Goal: Check status: Check status

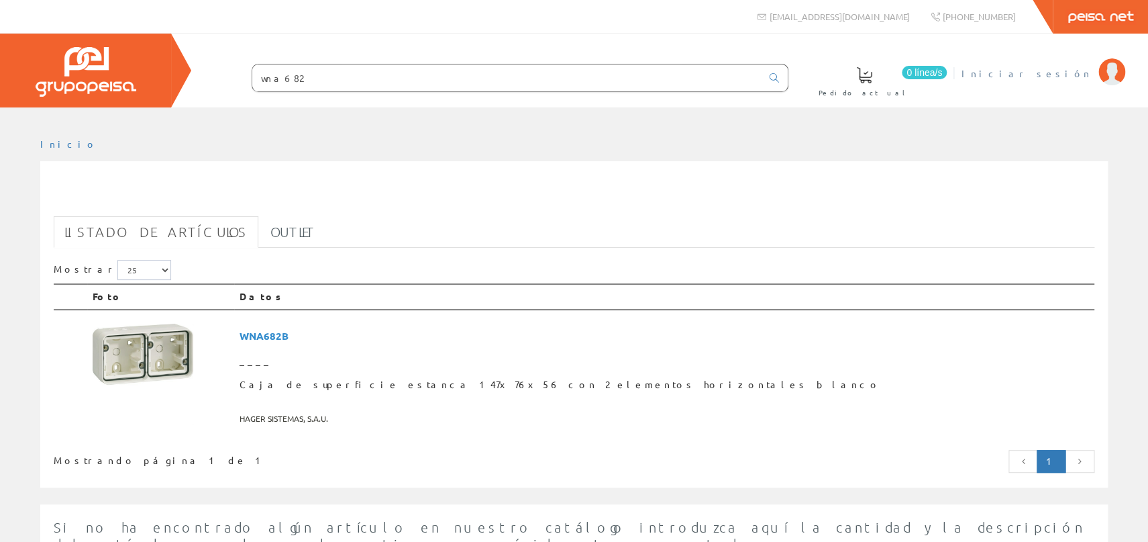
click at [1071, 69] on span "Iniciar sesión" at bounding box center [1027, 72] width 130 height 13
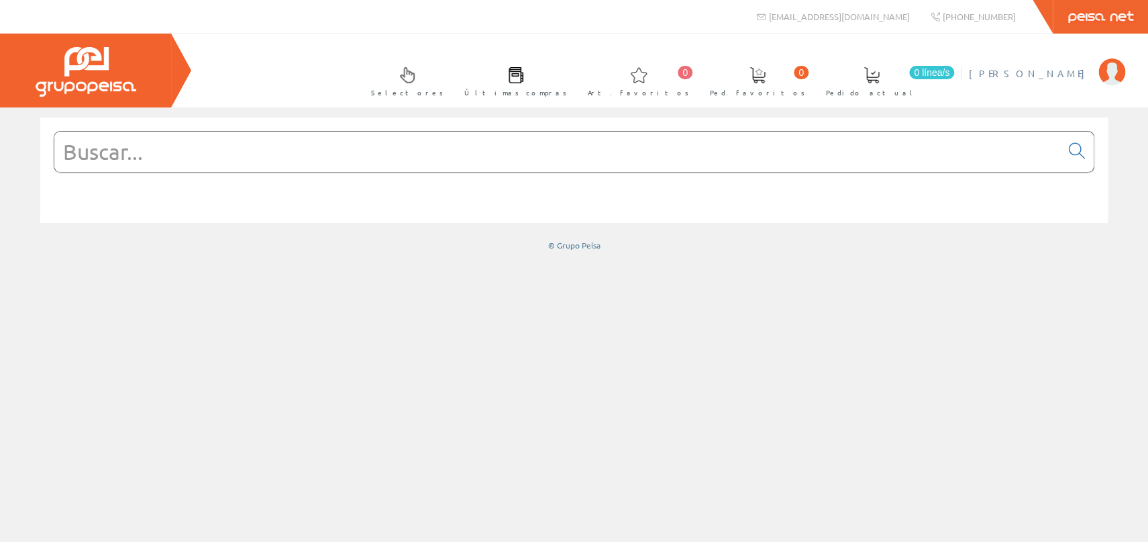
click at [1052, 72] on span "Salvador Peiro" at bounding box center [1030, 72] width 123 height 13
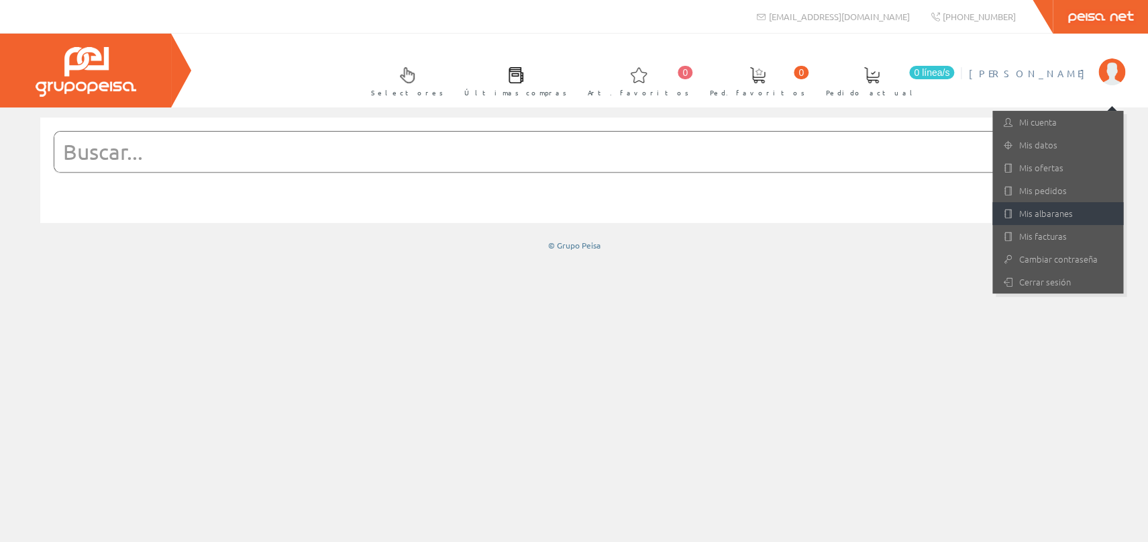
click at [1041, 210] on link "Mis albaranes" at bounding box center [1058, 213] width 131 height 23
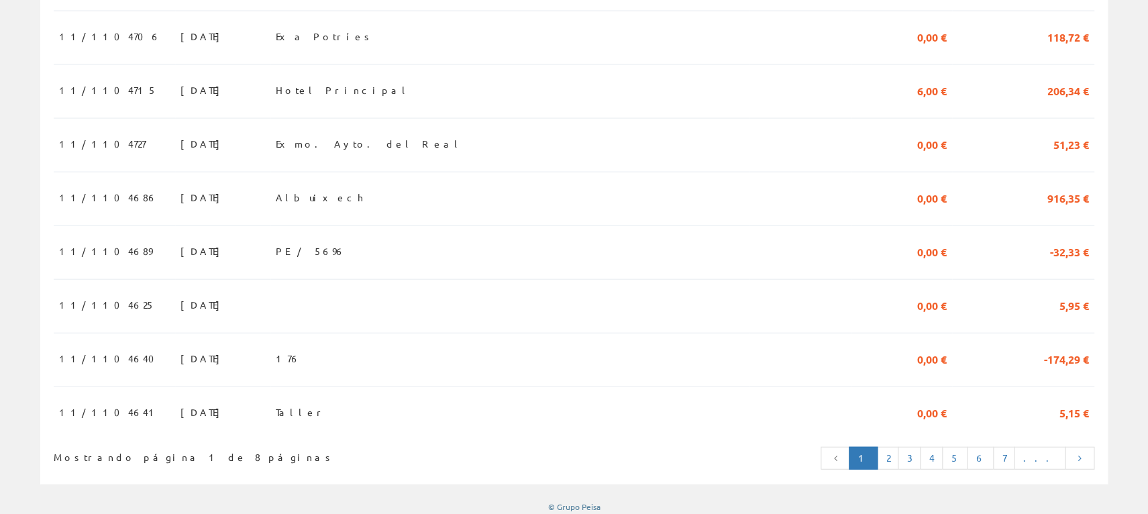
scroll to position [1248, 0]
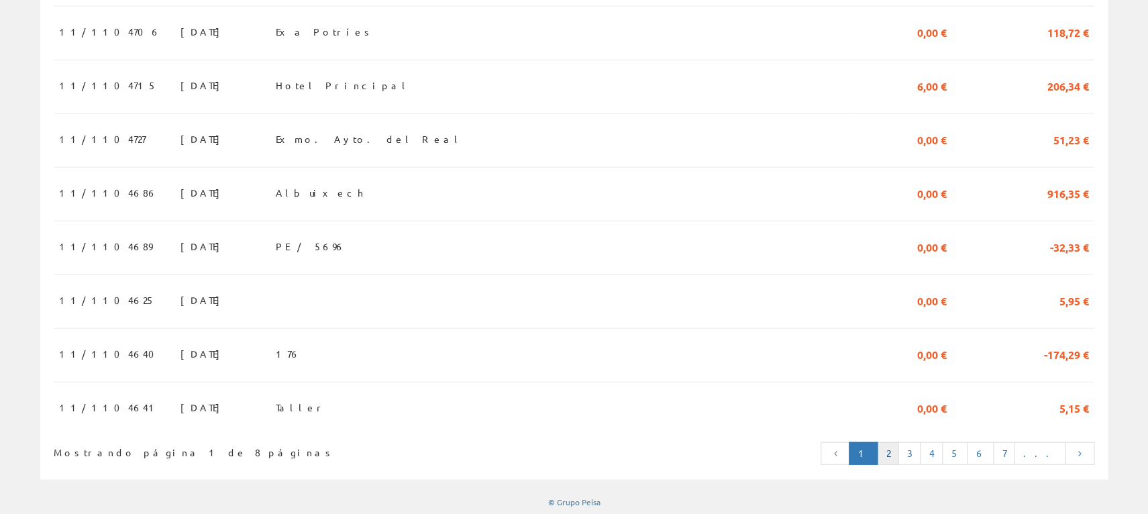
click at [899, 452] on link "2" at bounding box center [887, 453] width 21 height 23
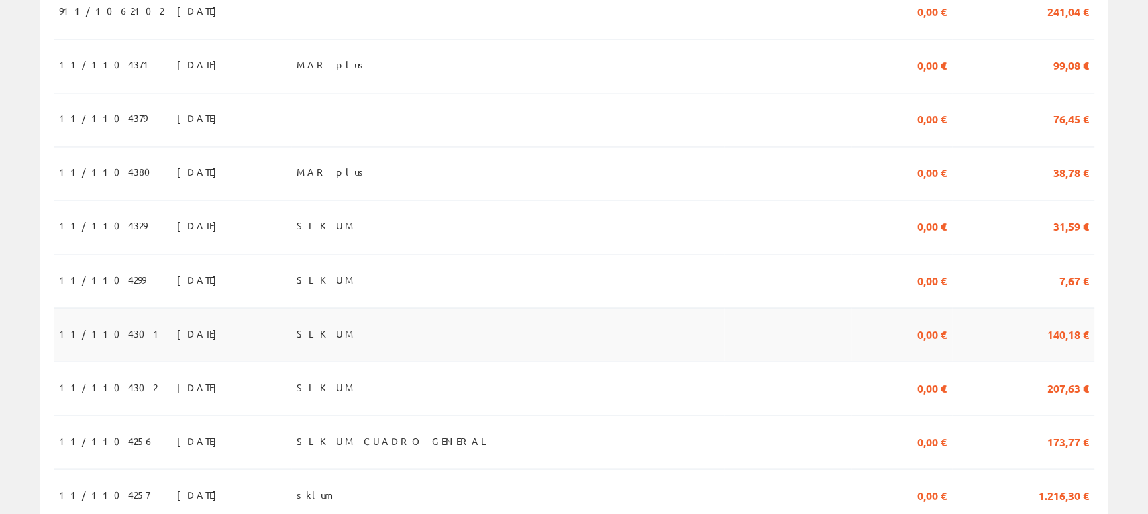
scroll to position [960, 0]
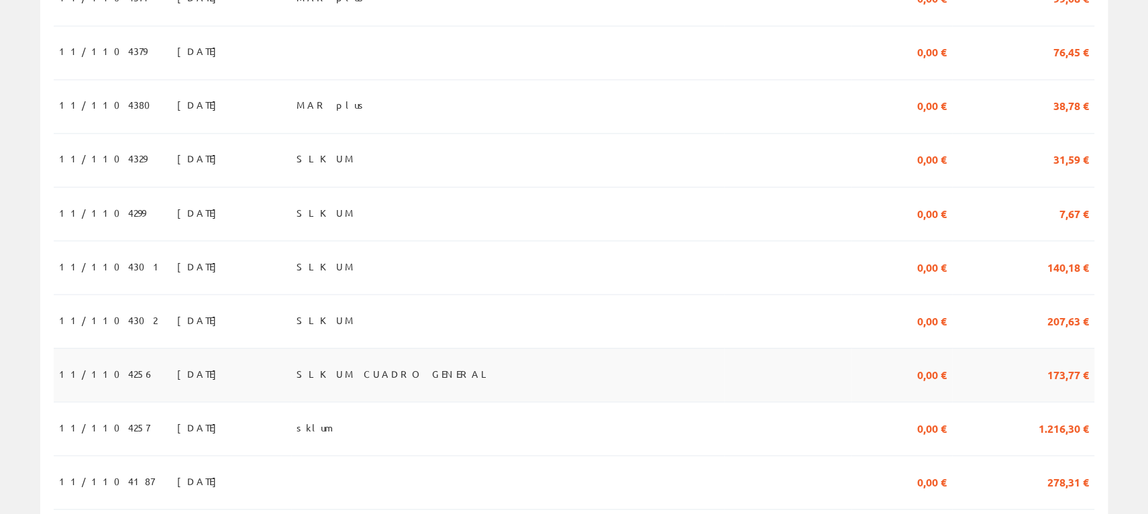
click at [202, 370] on td "23/07/2025" at bounding box center [231, 375] width 119 height 54
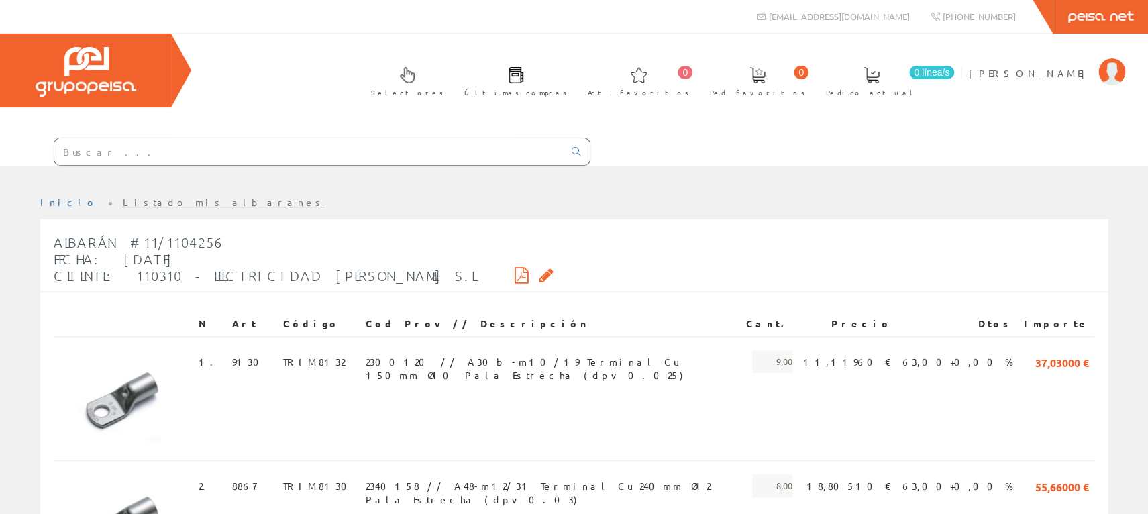
click at [540, 273] on icon at bounding box center [547, 274] width 14 height 9
